Goal: Check status: Check status

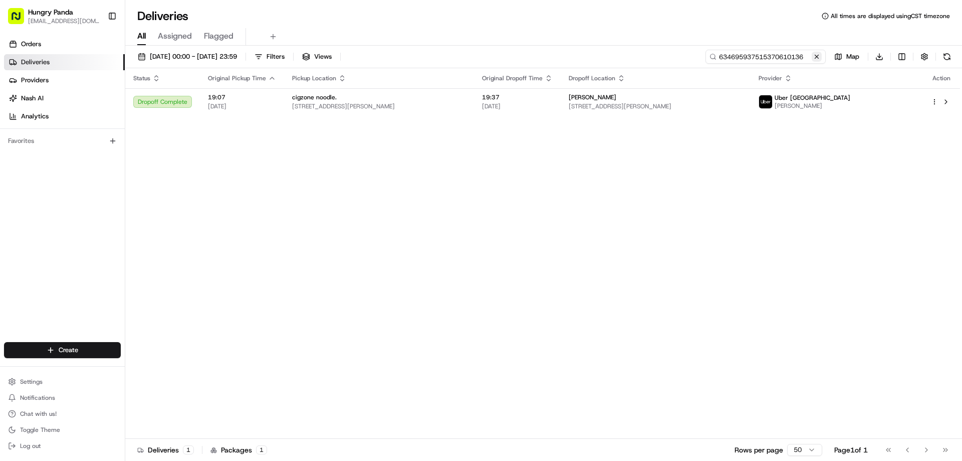
click at [819, 51] on input "634695937515370610136" at bounding box center [766, 57] width 120 height 14
click at [816, 55] on button at bounding box center [817, 57] width 10 height 10
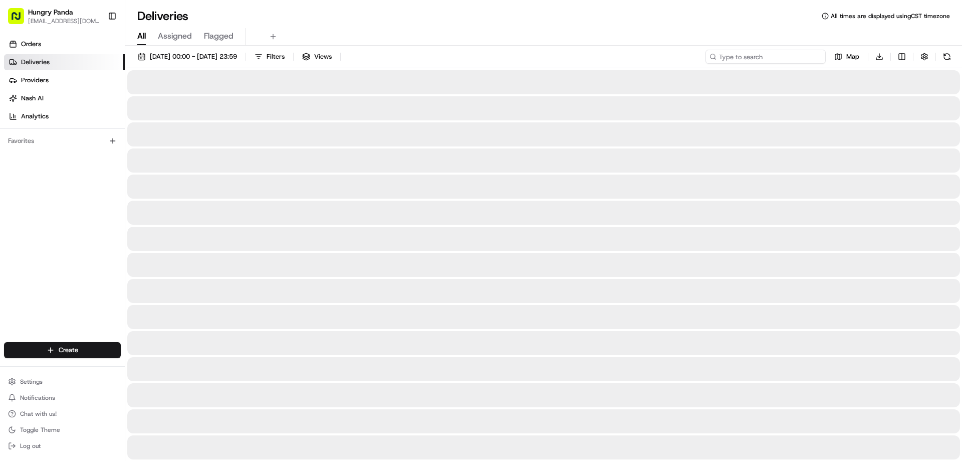
click at [803, 59] on input at bounding box center [766, 57] width 120 height 14
paste input "145895286525875272973"
type input "145895286525875272973"
click at [813, 57] on button at bounding box center [817, 57] width 10 height 10
click at [801, 59] on input at bounding box center [766, 57] width 120 height 14
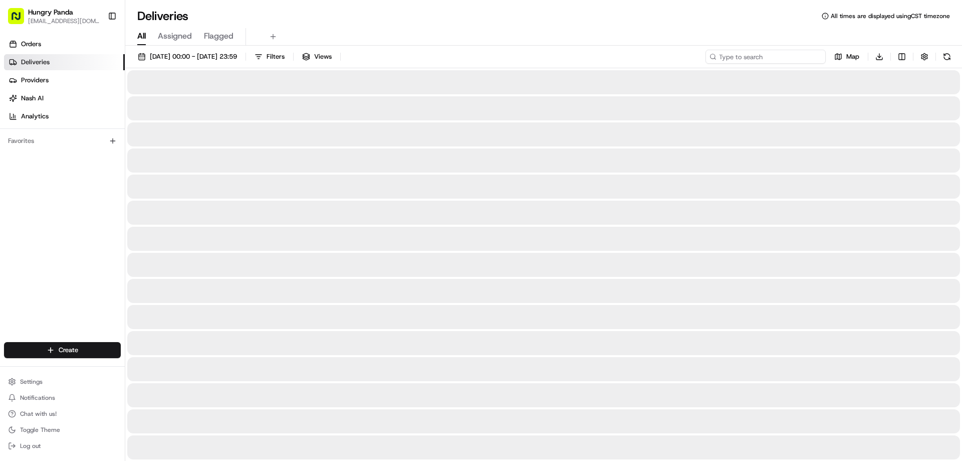
paste input "145895286525875272973"
type input "145895286525875272973"
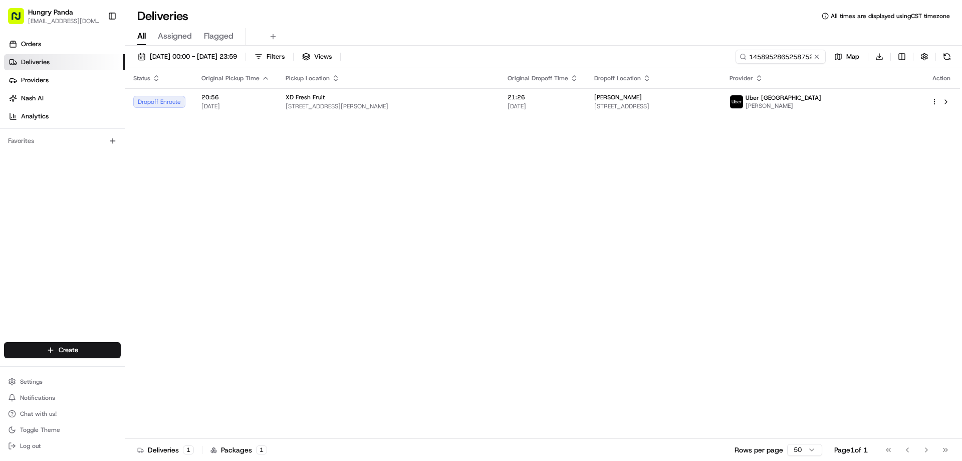
drag, startPoint x: 422, startPoint y: 191, endPoint x: 464, endPoint y: 166, distance: 49.2
click at [422, 192] on div "Status Original Pickup Time Pickup Location Original Dropoff Time Dropoff Locat…" at bounding box center [542, 253] width 835 height 370
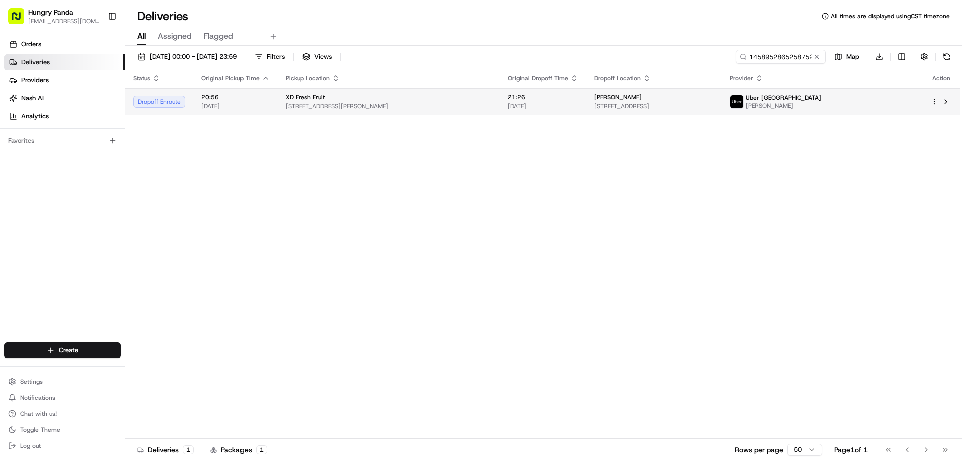
click at [517, 108] on span "[DATE]" at bounding box center [543, 106] width 71 height 8
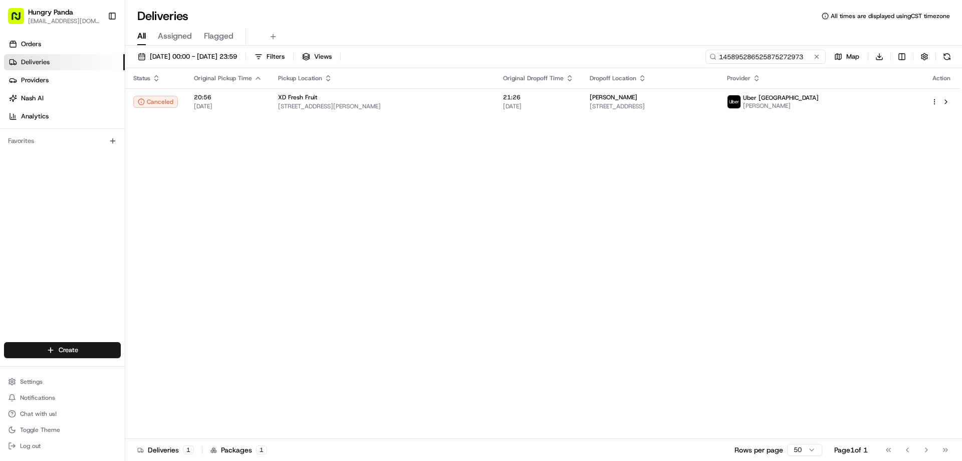
click at [822, 57] on input "145895286525875272973" at bounding box center [766, 57] width 120 height 14
click at [816, 56] on button at bounding box center [817, 57] width 10 height 10
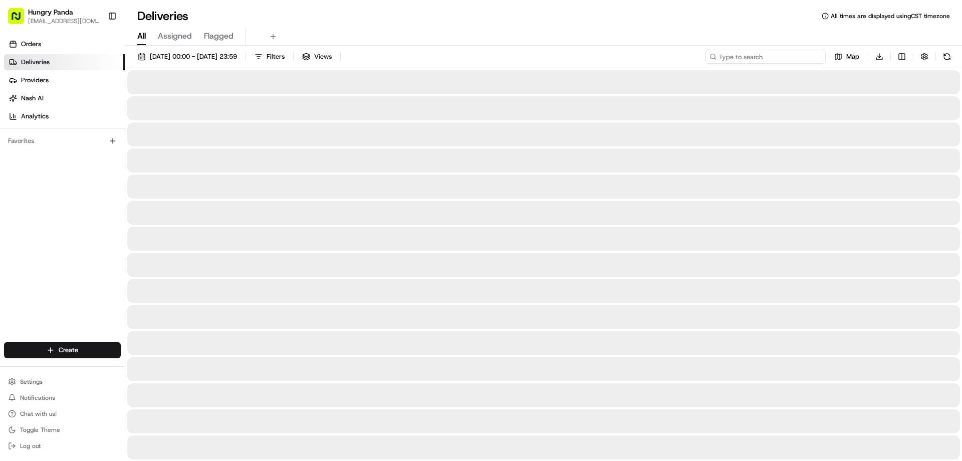
click at [799, 62] on input at bounding box center [766, 57] width 120 height 14
paste input "265196747555474576433"
type input "265196747555474576433"
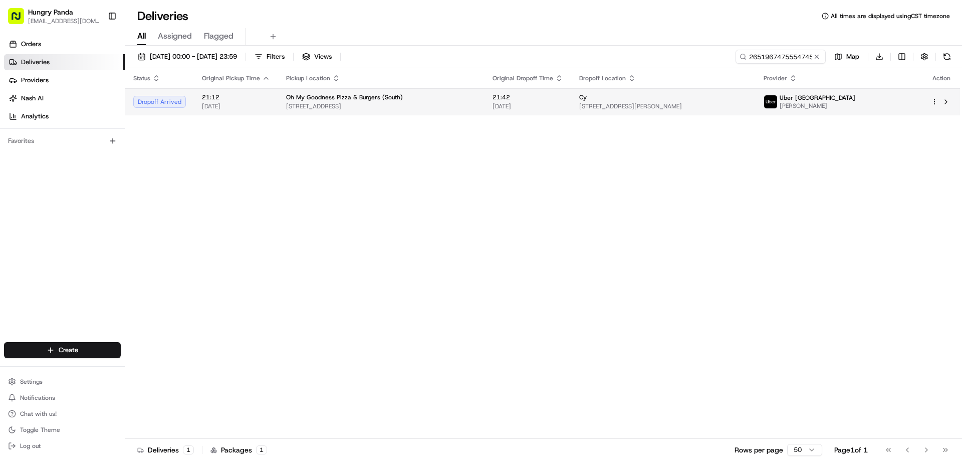
click at [729, 114] on td "Cy [STREET_ADDRESS][PERSON_NAME]" at bounding box center [663, 101] width 184 height 27
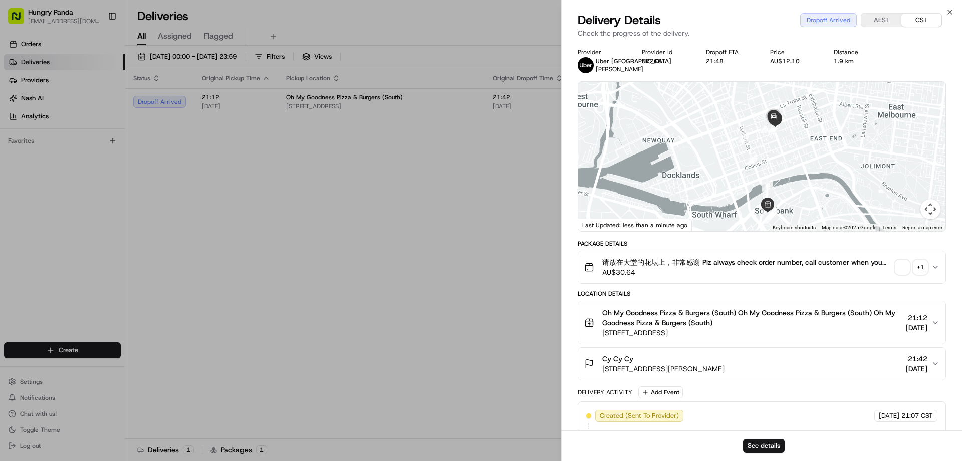
drag, startPoint x: 788, startPoint y: 150, endPoint x: 780, endPoint y: 155, distance: 9.5
click at [780, 155] on div at bounding box center [761, 156] width 367 height 149
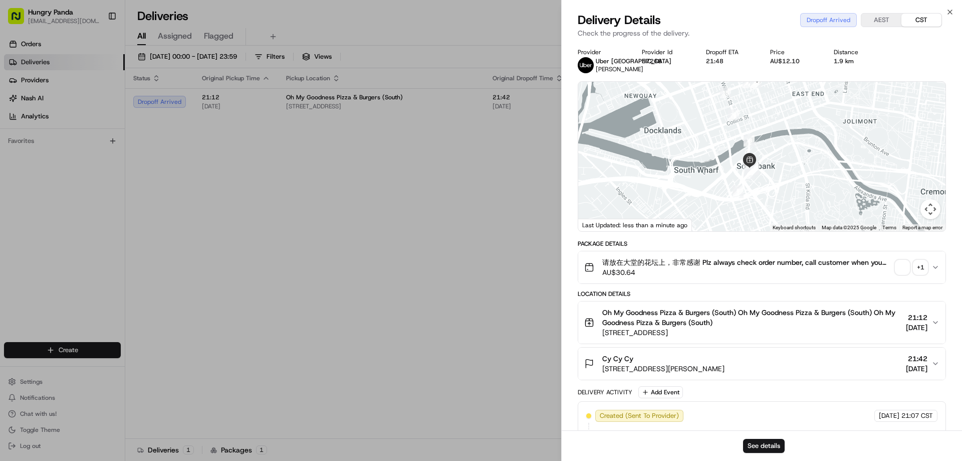
drag, startPoint x: 778, startPoint y: 168, endPoint x: 759, endPoint y: 130, distance: 42.8
click at [761, 122] on div at bounding box center [761, 156] width 367 height 149
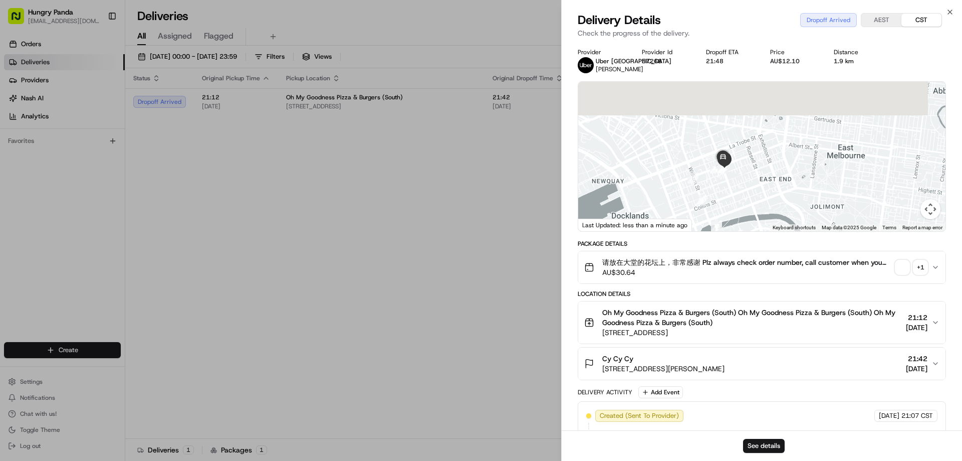
drag, startPoint x: 791, startPoint y: 131, endPoint x: 736, endPoint y: 227, distance: 110.7
click at [736, 227] on div at bounding box center [761, 156] width 367 height 149
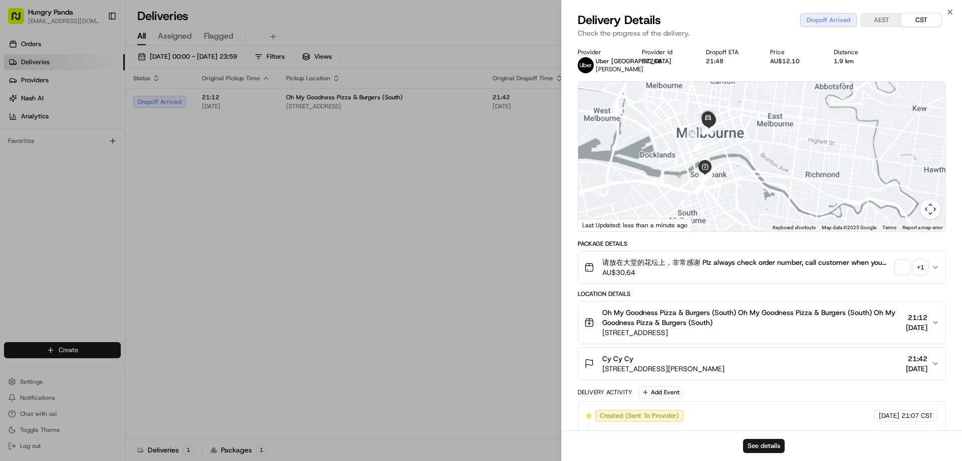
drag, startPoint x: 737, startPoint y: 183, endPoint x: 731, endPoint y: 141, distance: 42.6
click at [731, 141] on div at bounding box center [761, 156] width 367 height 149
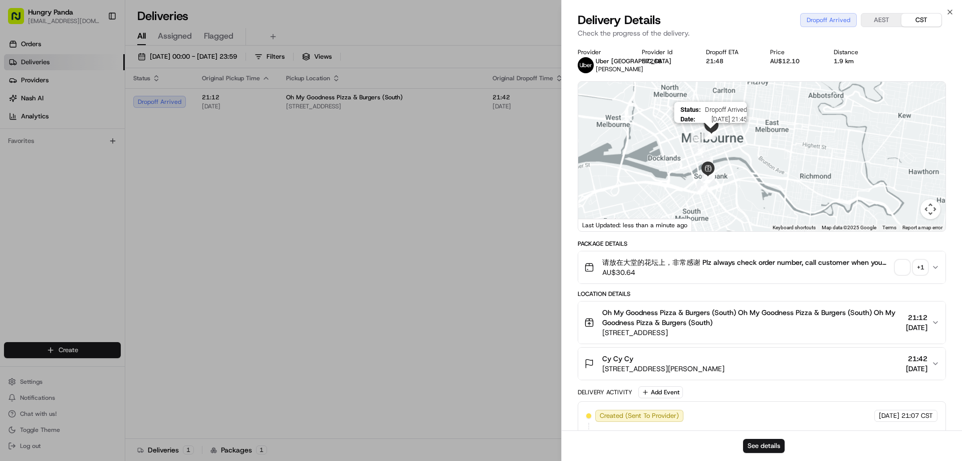
drag, startPoint x: 715, startPoint y: 140, endPoint x: 714, endPoint y: 147, distance: 7.2
click at [714, 139] on img "19" at bounding box center [710, 133] width 11 height 11
